Goal: Transaction & Acquisition: Purchase product/service

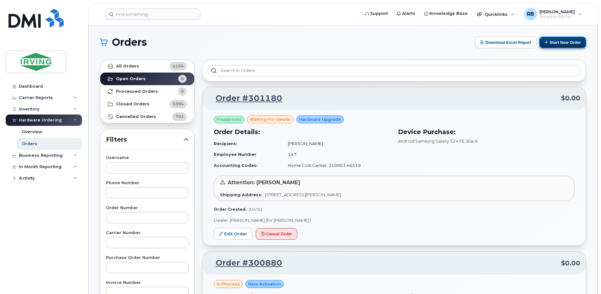
click at [547, 43] on icon at bounding box center [546, 42] width 4 height 4
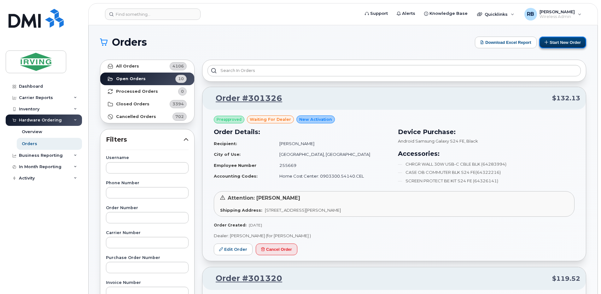
click at [559, 40] on button "Start New Order" at bounding box center [562, 43] width 47 height 12
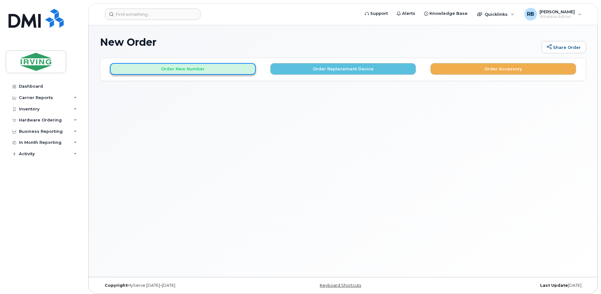
click at [170, 70] on button "Order New Number" at bounding box center [183, 69] width 146 height 12
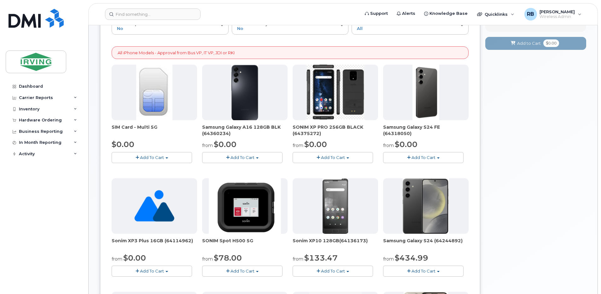
scroll to position [84, 0]
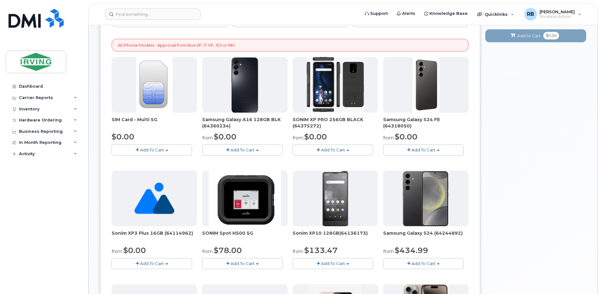
click at [396, 151] on button "Add To Cart" at bounding box center [423, 149] width 80 height 11
click at [382, 15] on span "Support" at bounding box center [379, 13] width 18 height 6
